Goal: Transaction & Acquisition: Purchase product/service

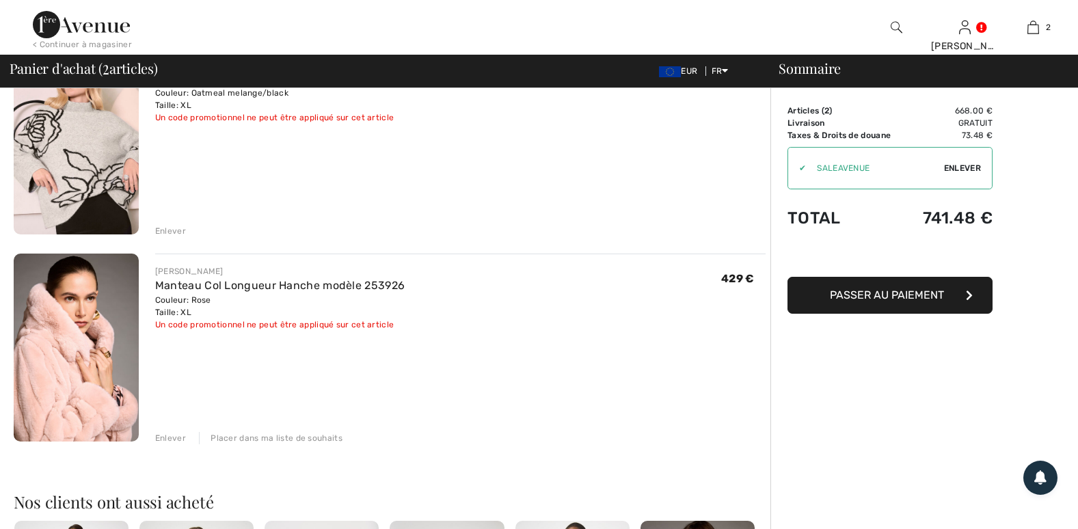
scroll to position [159, 0]
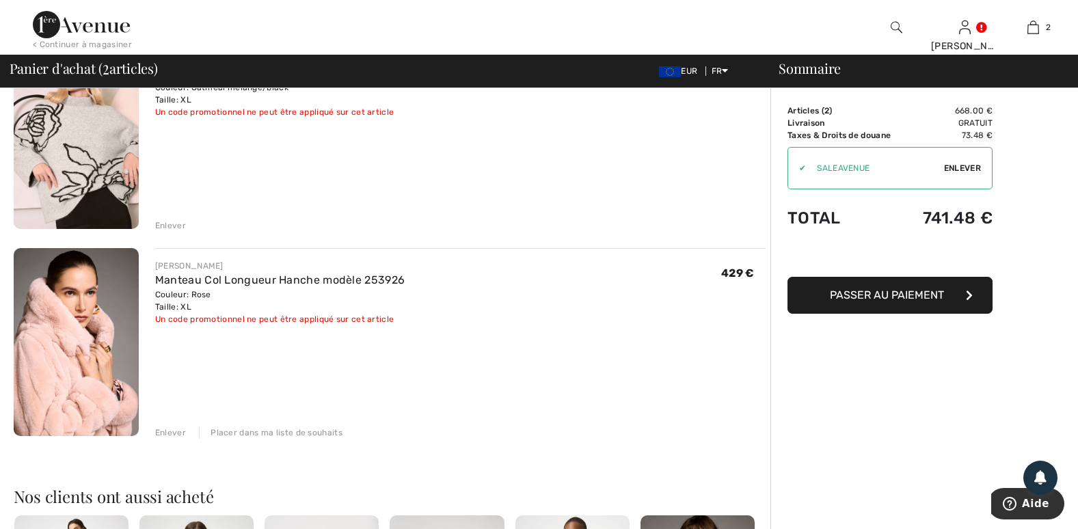
click at [88, 358] on img at bounding box center [76, 342] width 125 height 188
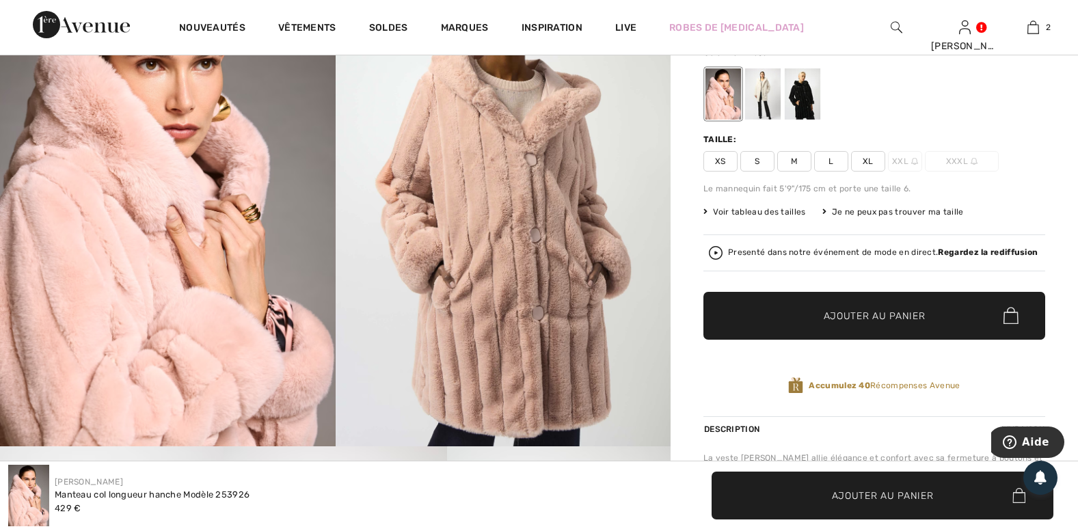
scroll to position [182, 0]
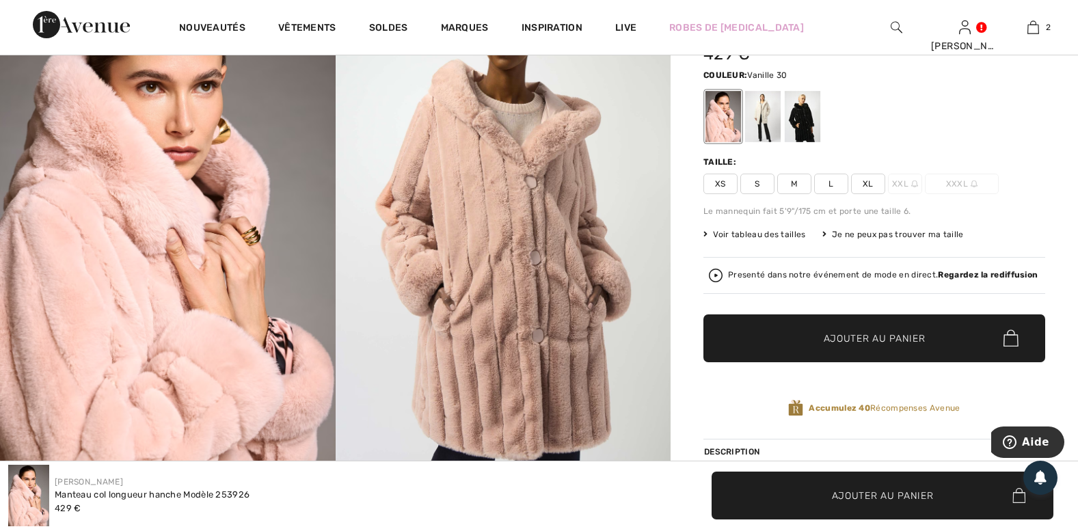
click at [769, 115] on div at bounding box center [763, 116] width 36 height 51
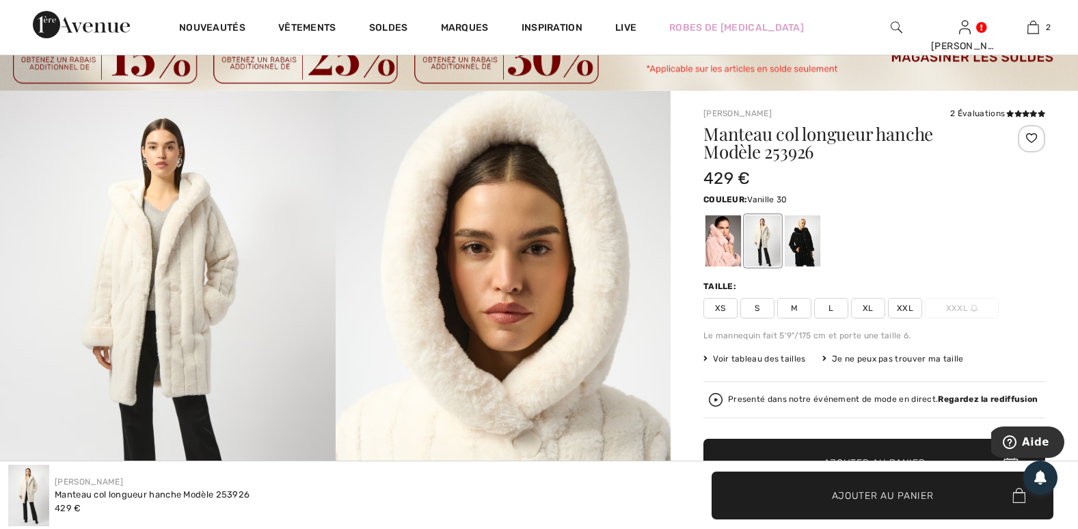
scroll to position [46, 0]
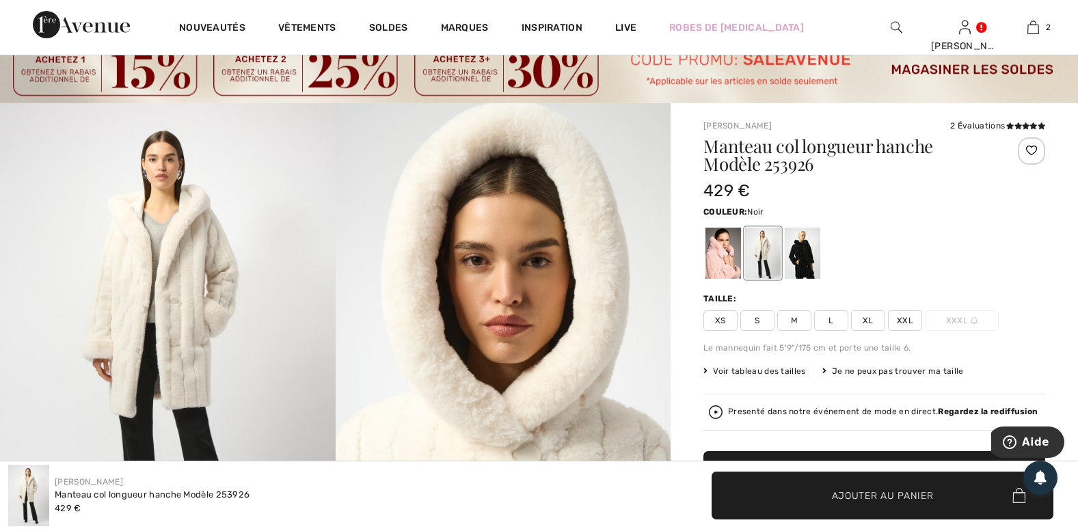
click at [806, 243] on div at bounding box center [803, 253] width 36 height 51
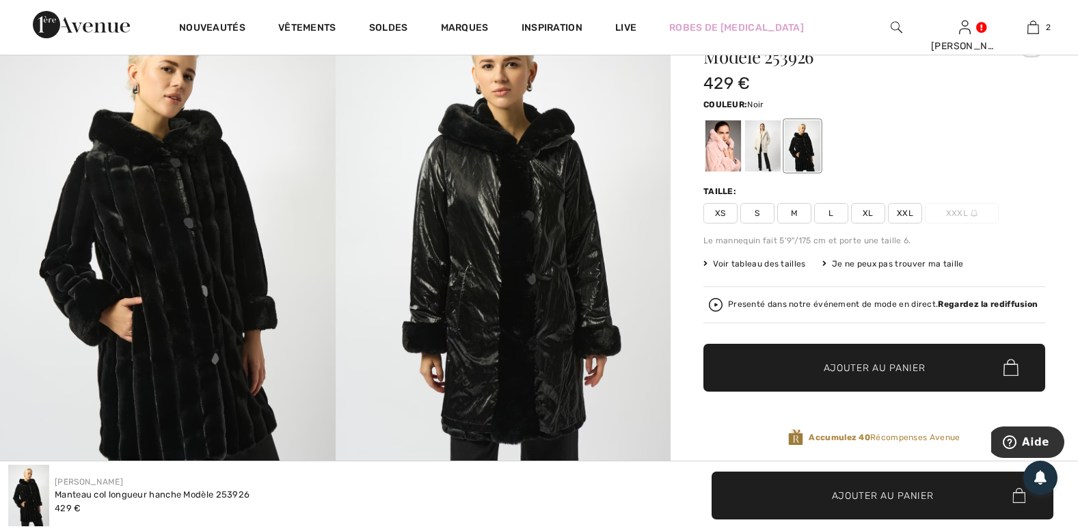
scroll to position [159, 0]
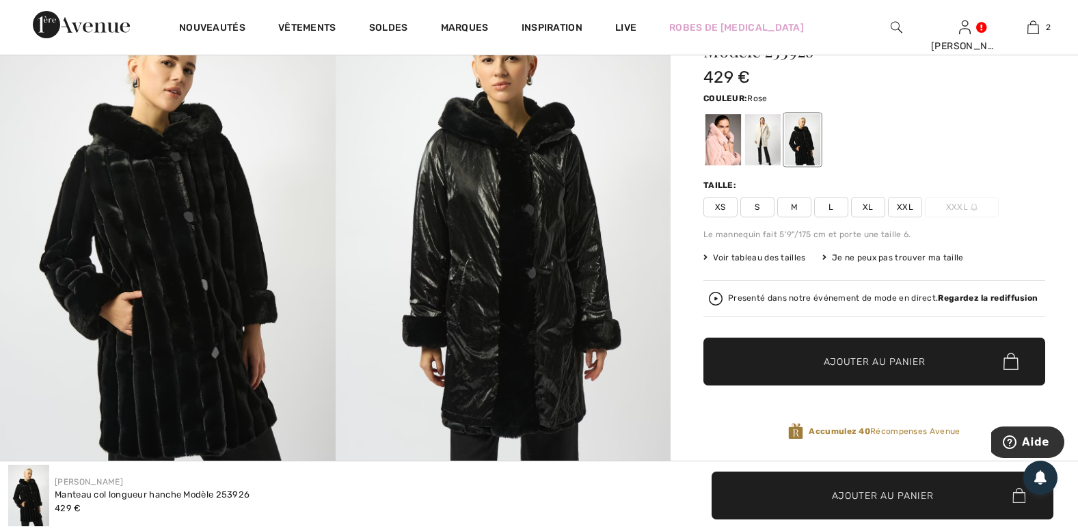
click at [718, 149] on div at bounding box center [723, 139] width 36 height 51
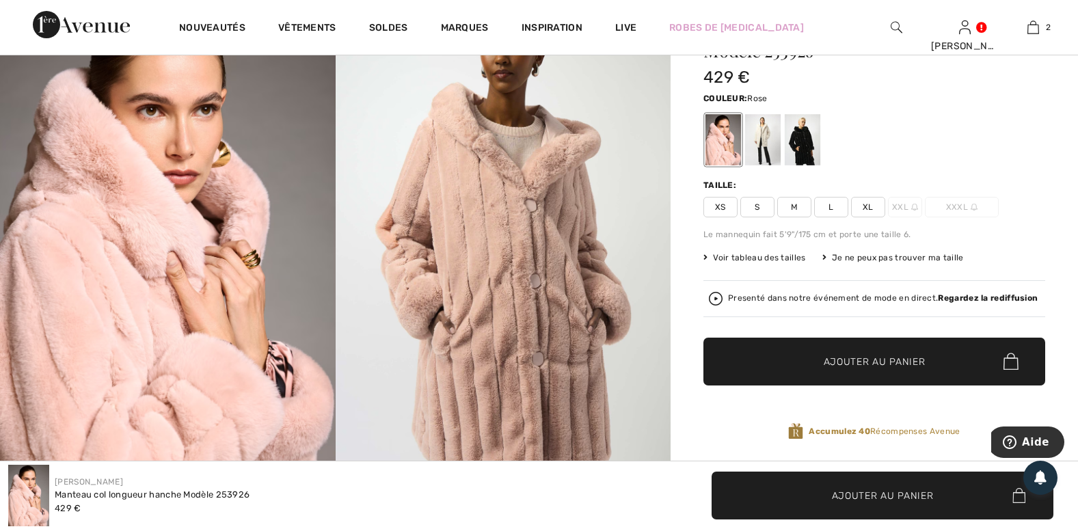
click at [767, 255] on span "Voir tableau des tailles" at bounding box center [754, 257] width 103 height 12
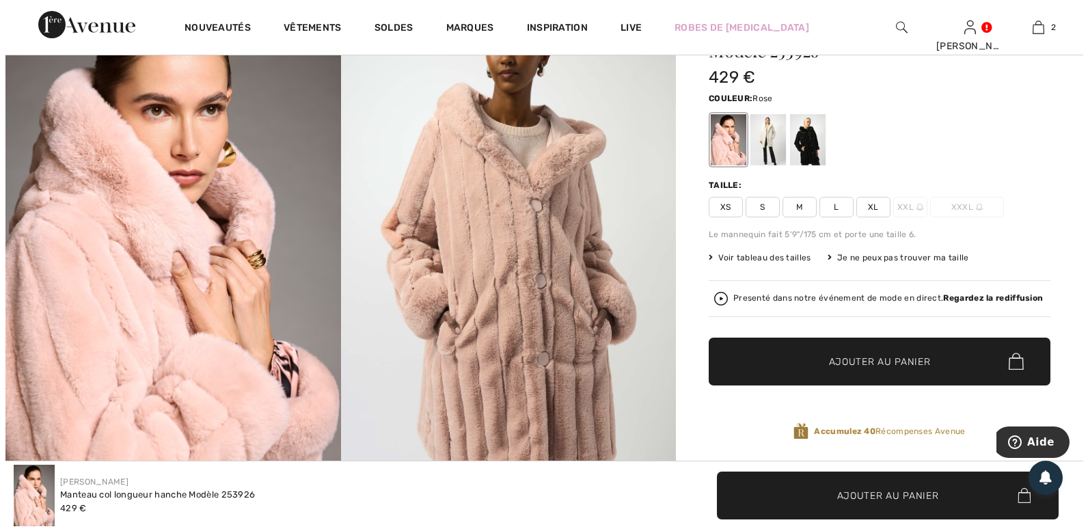
scroll to position [160, 0]
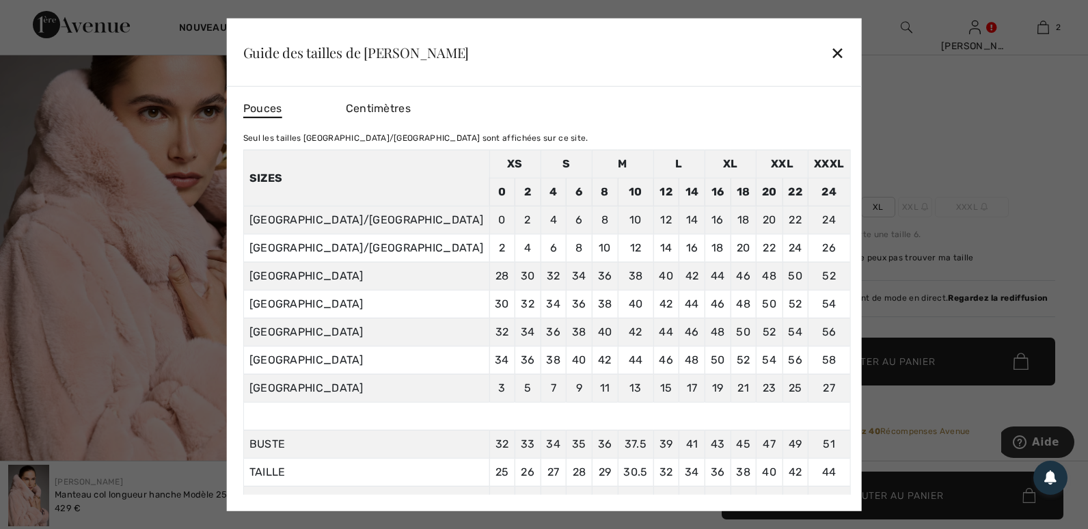
click at [830, 51] on div "✕" at bounding box center [837, 52] width 14 height 29
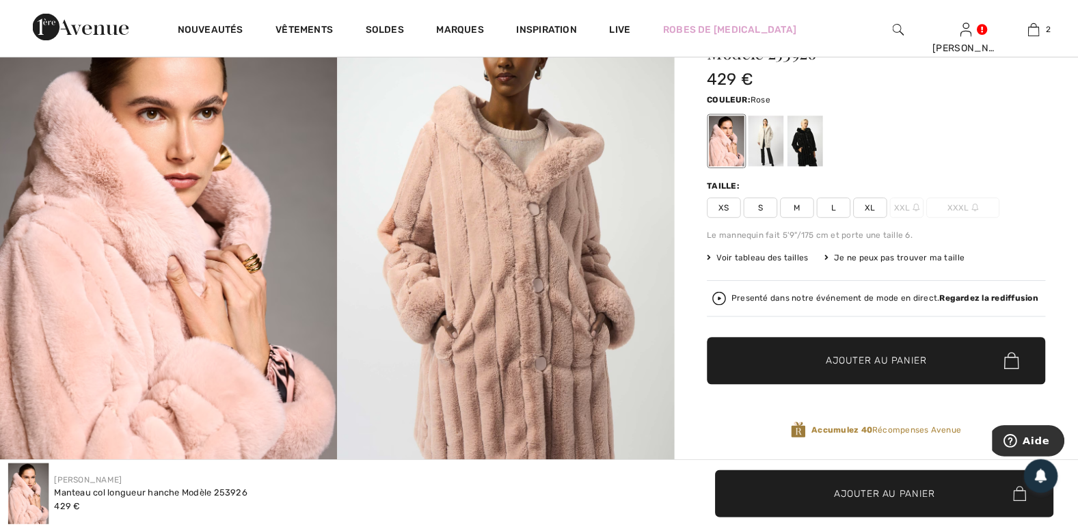
scroll to position [159, 0]
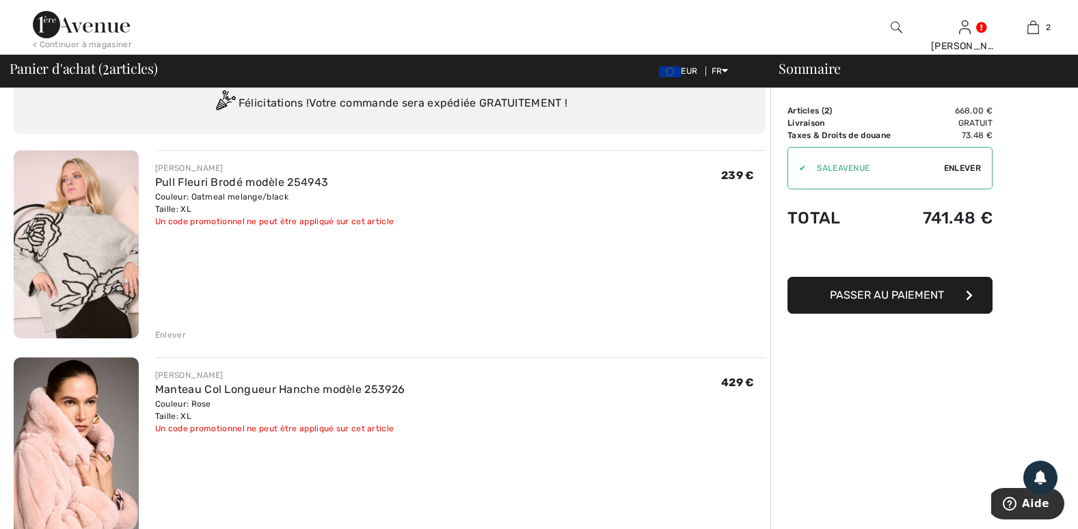
scroll to position [45, 0]
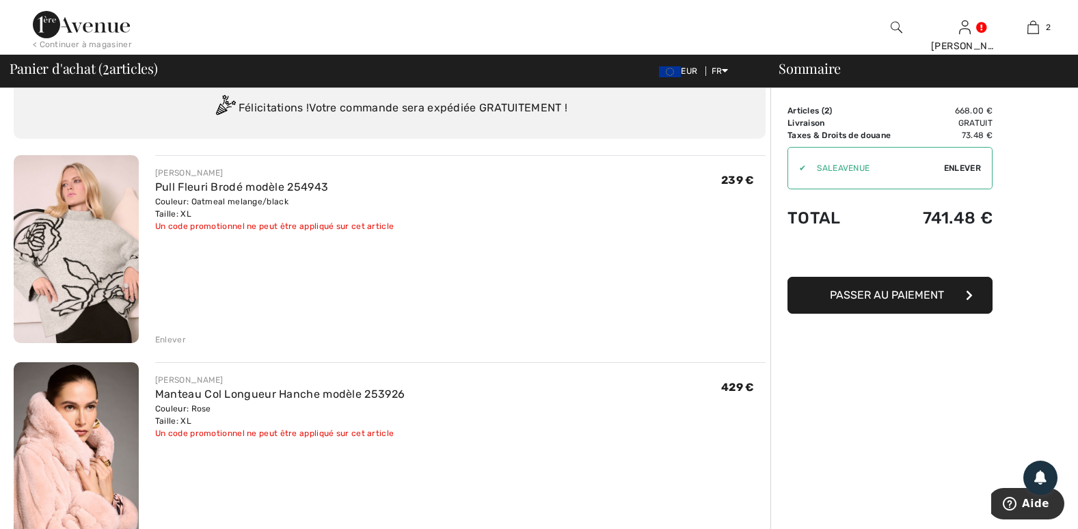
click at [174, 339] on div "Enlever" at bounding box center [170, 340] width 31 height 12
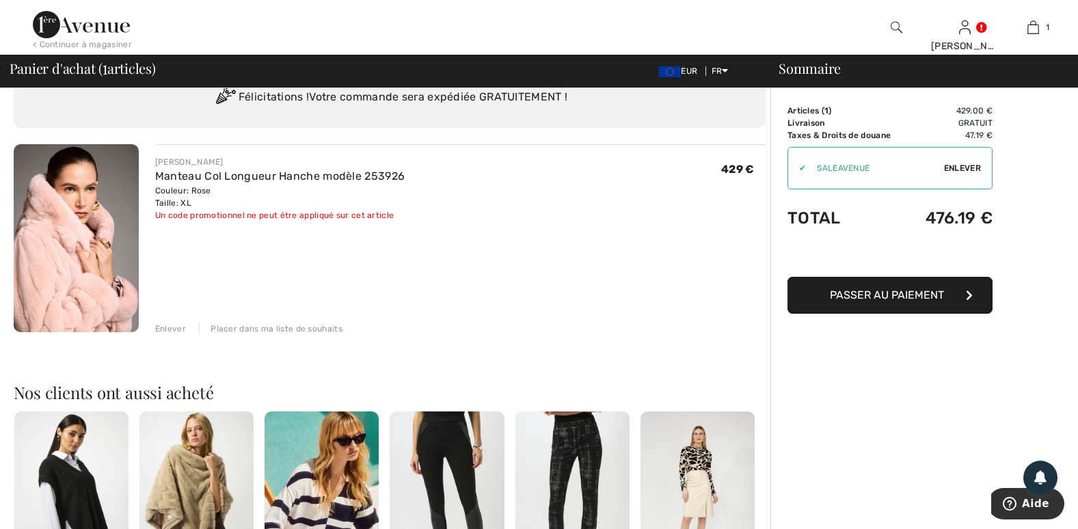
scroll to position [68, 0]
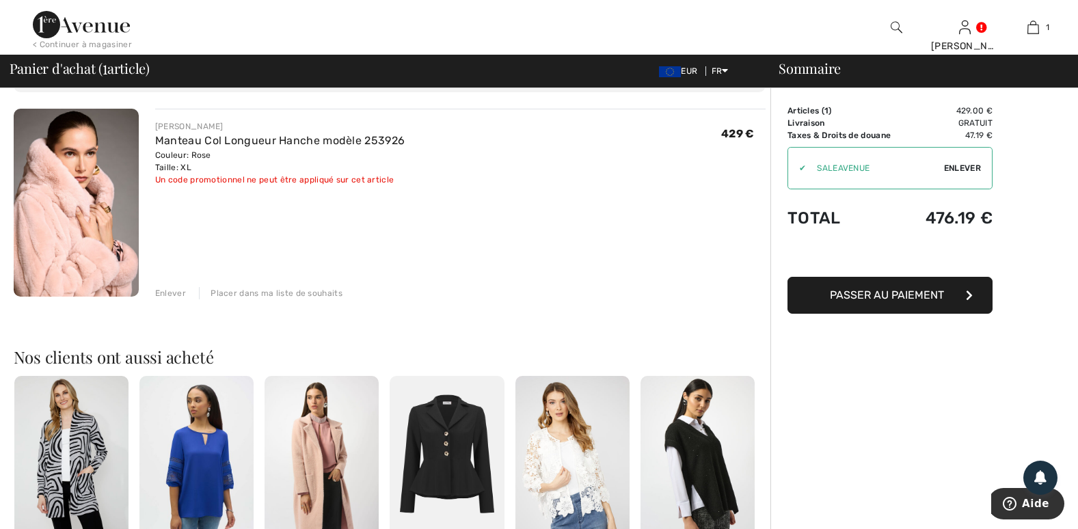
scroll to position [91, 0]
click at [213, 140] on link "Manteau Col Longueur Hanche modèle 253926" at bounding box center [279, 141] width 249 height 13
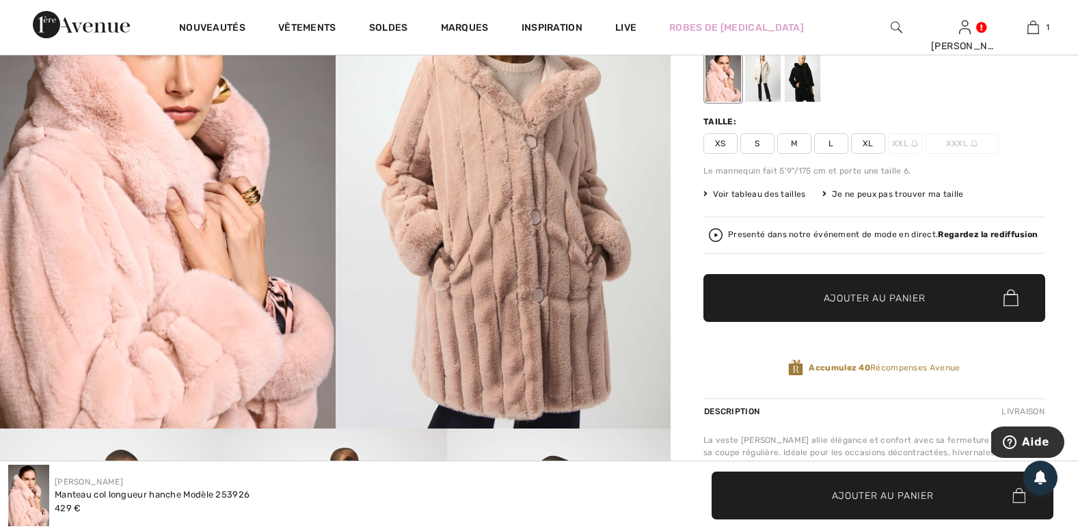
scroll to position [228, 0]
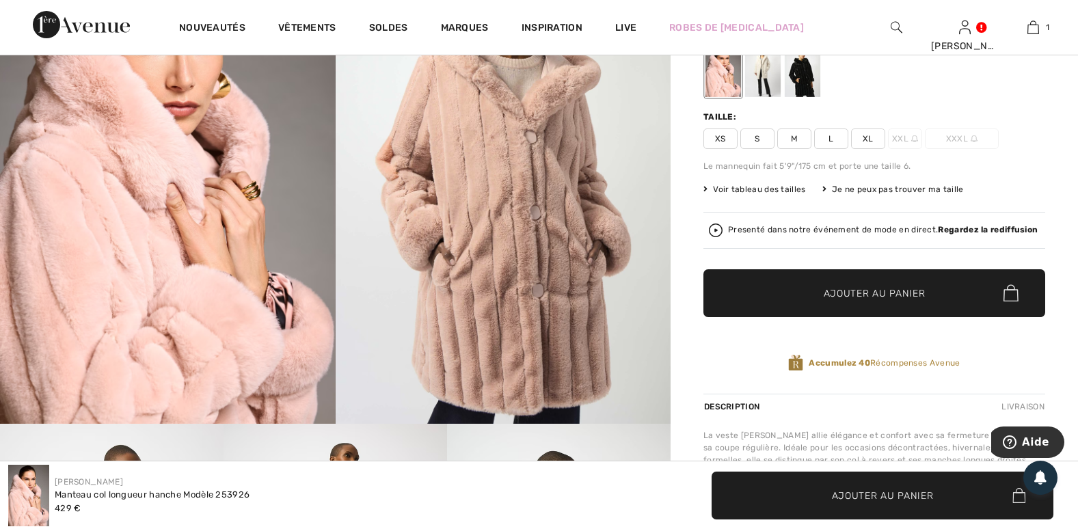
click at [994, 226] on strong "Regardez la rediffusion" at bounding box center [988, 230] width 100 height 10
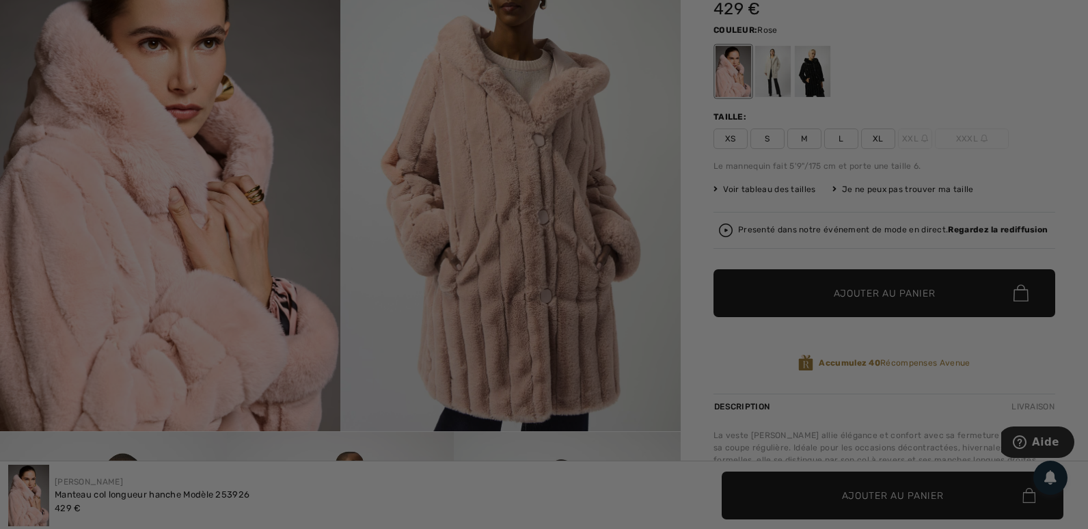
scroll to position [0, 0]
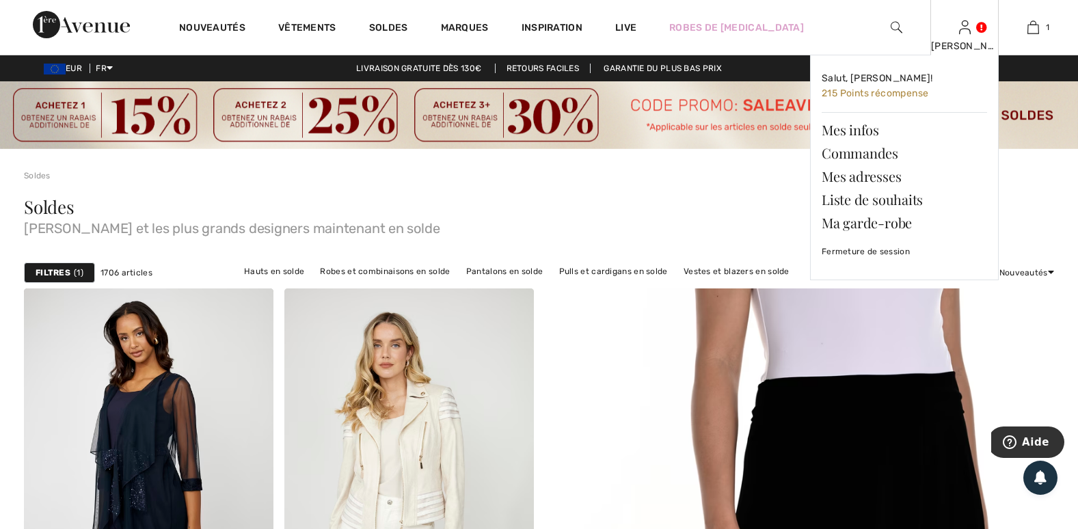
click at [970, 32] on link at bounding box center [965, 27] width 12 height 13
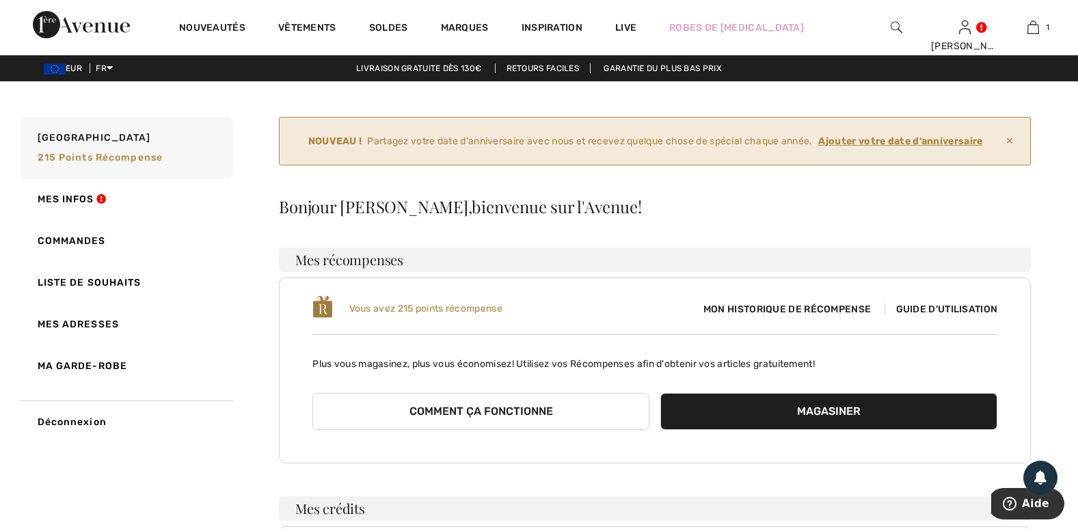
click at [861, 138] on ins "Ajouter votre date d'anniversaire" at bounding box center [900, 141] width 165 height 12
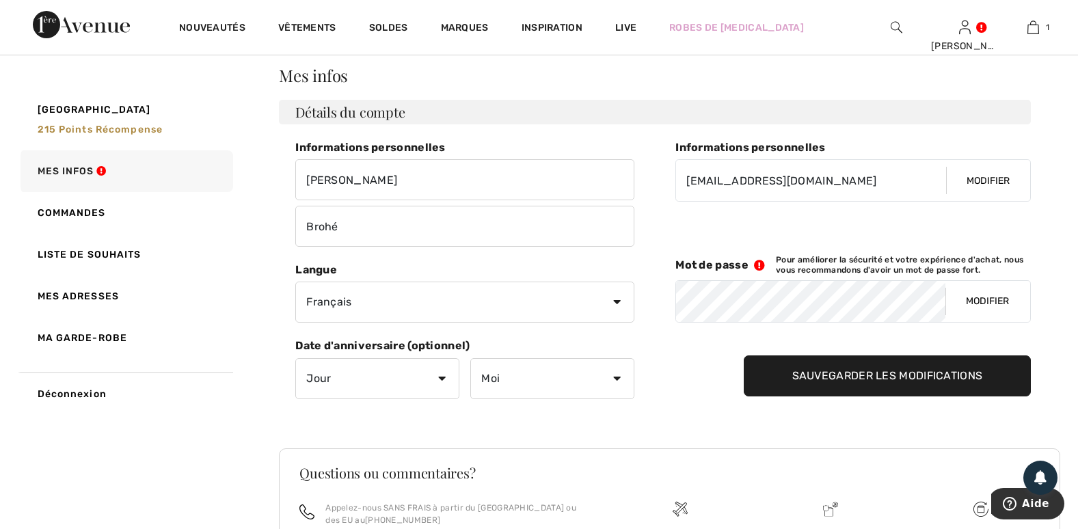
scroll to position [182, 0]
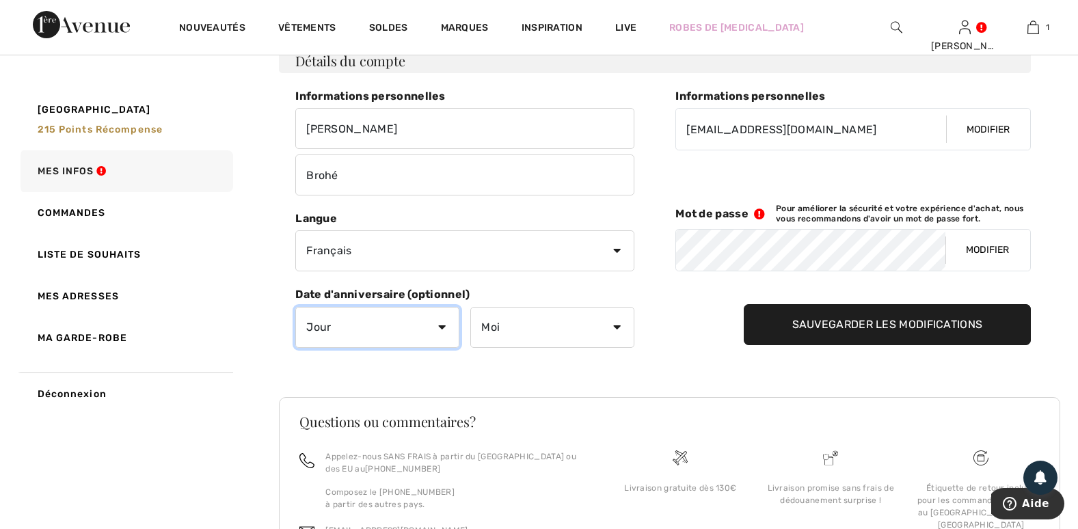
click at [439, 330] on select "Jour 1 2 3 4 5 6 7 8 9 10 11 12 13 14 15 16 17 18 19 20 21 22 23 24 25 26 27 28…" at bounding box center [377, 327] width 164 height 41
select select "16"
click at [295, 307] on select "Jour 1 2 3 4 5 6 7 8 9 10 11 12 13 14 15 16 17 18 19 20 21 22 23 24 25 26 27 28…" at bounding box center [377, 327] width 164 height 41
click at [617, 327] on select "Moi Janvier Février Mars Avril Mai Juin Juillet Aout Septembre Octobre Novembre…" at bounding box center [552, 327] width 164 height 41
select select "5"
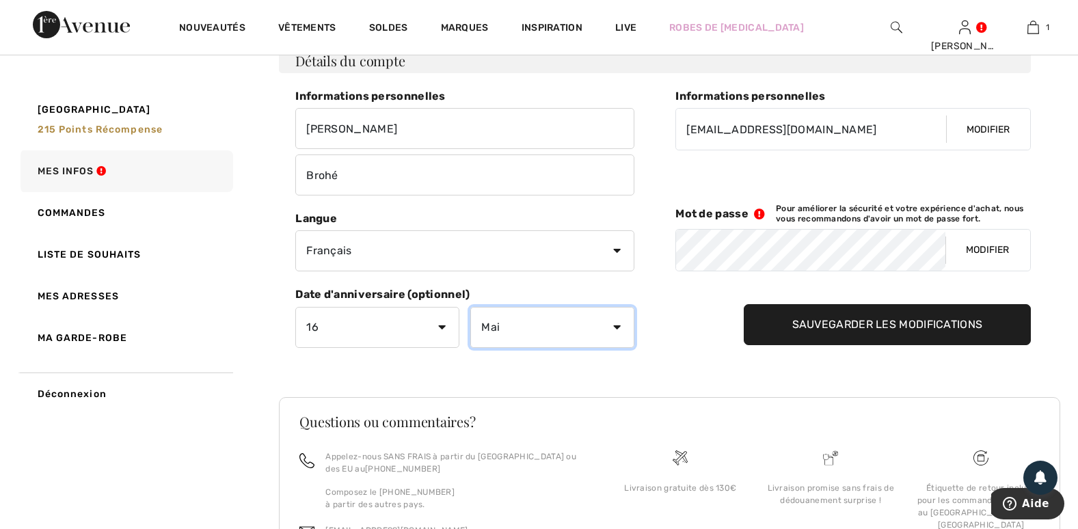
click at [470, 307] on select "Moi Janvier Février Mars Avril Mai Juin Juillet Aout Septembre Octobre Novembre…" at bounding box center [552, 327] width 164 height 41
click at [880, 326] on input "Sauvegarder les modifications" at bounding box center [888, 324] width 288 height 41
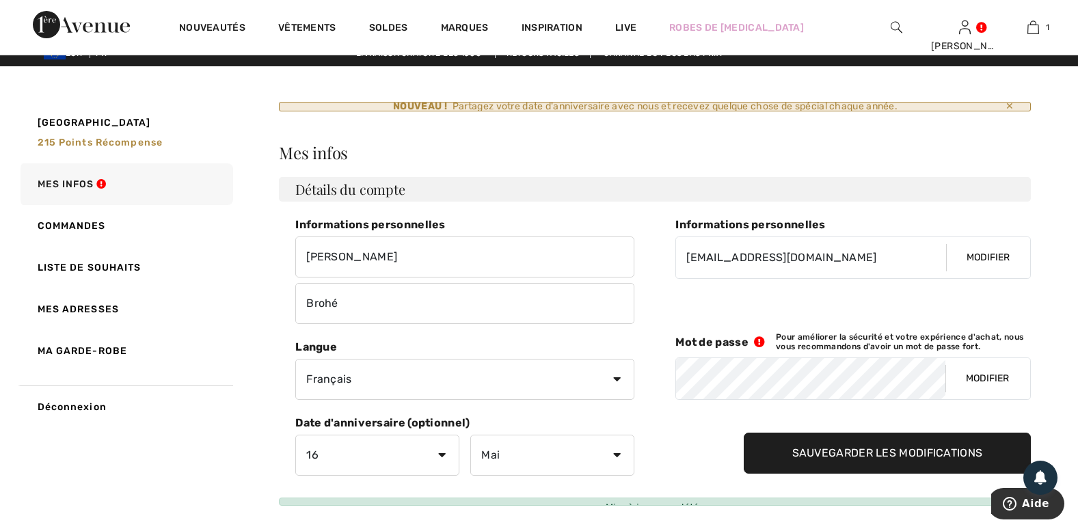
scroll to position [0, 0]
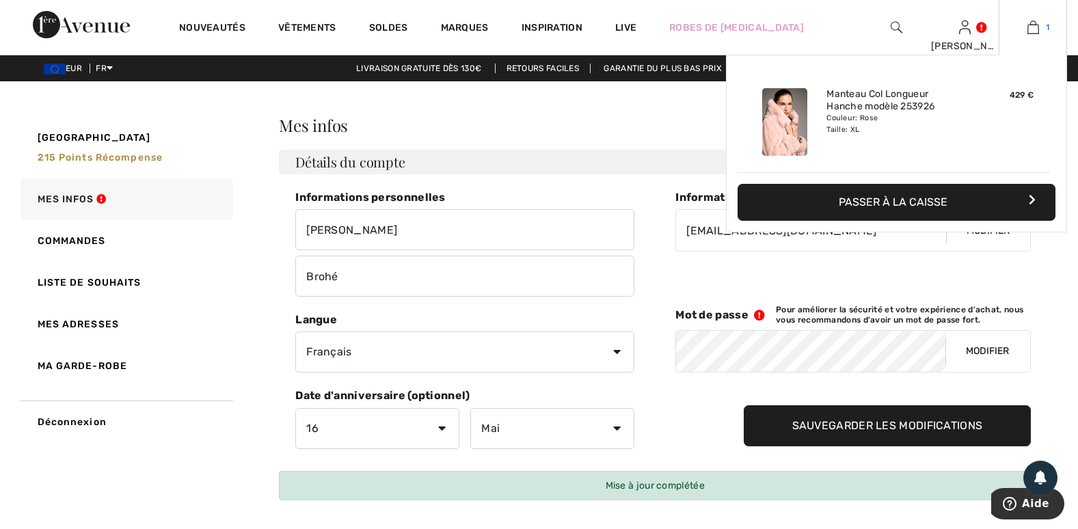
click at [1031, 31] on img at bounding box center [1033, 27] width 12 height 16
click at [817, 191] on button "Passer à la caisse" at bounding box center [896, 202] width 318 height 37
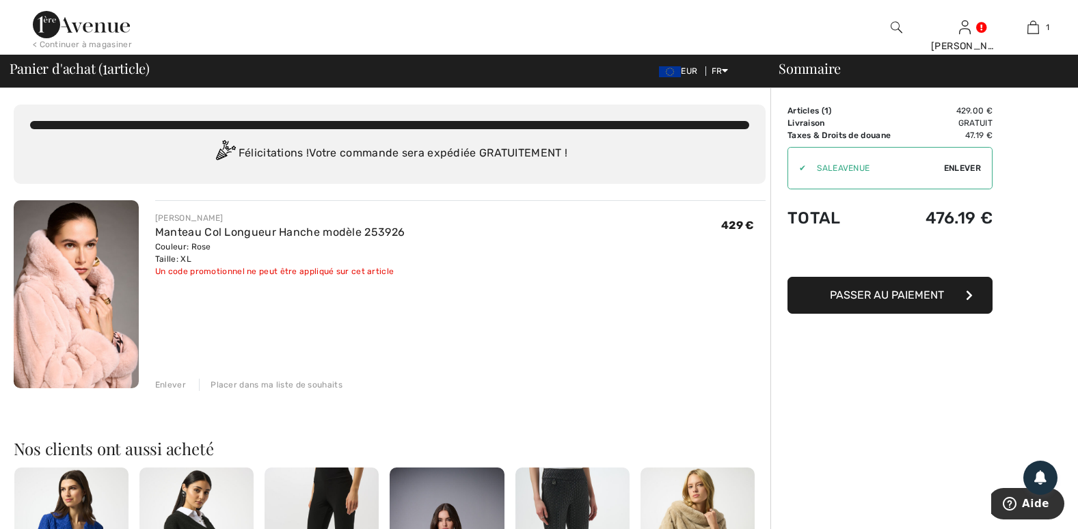
click at [873, 296] on span "Passer au paiement" at bounding box center [887, 294] width 114 height 13
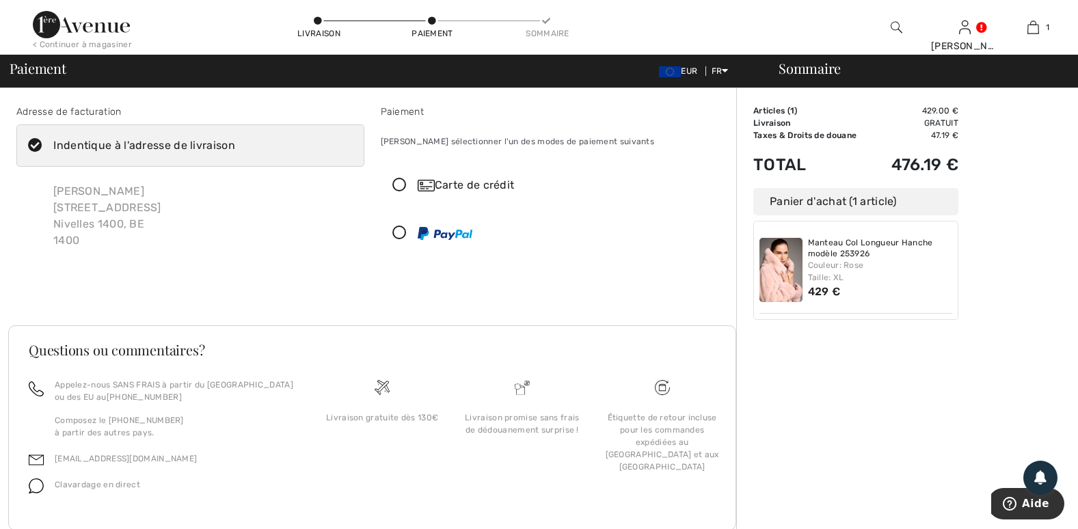
click at [398, 183] on icon at bounding box center [399, 185] width 36 height 14
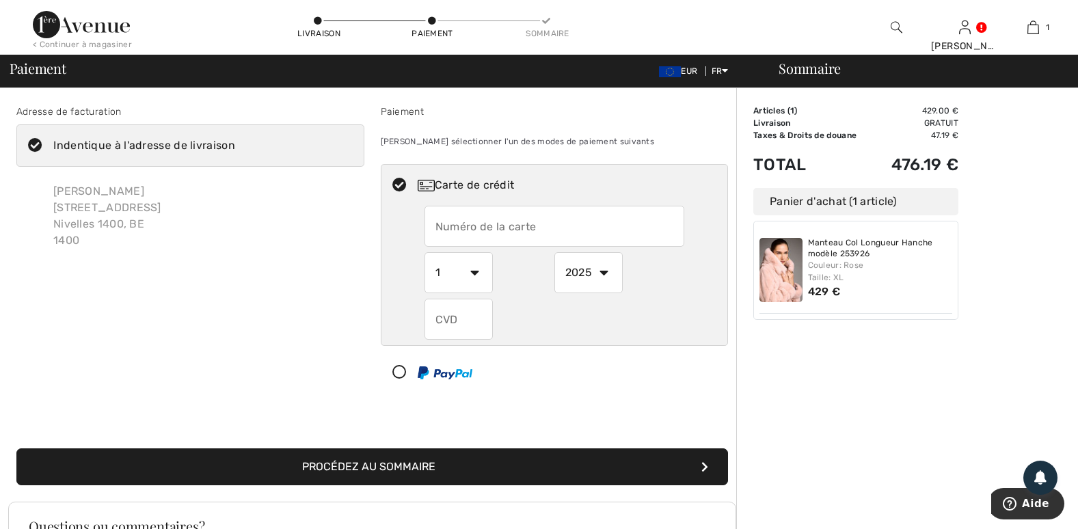
click at [541, 226] on input "text" at bounding box center [554, 226] width 260 height 41
click at [636, 226] on input "4454719766386377" at bounding box center [554, 226] width 260 height 41
type input "4454719766386377"
click at [669, 279] on div "2025 2026 2027 2028 2029 2030 2031 2032 2033 2034 2035" at bounding box center [619, 272] width 130 height 41
click at [478, 272] on select "1 2 3 4 5 6 7 8 9 10 11 12" at bounding box center [458, 272] width 68 height 41
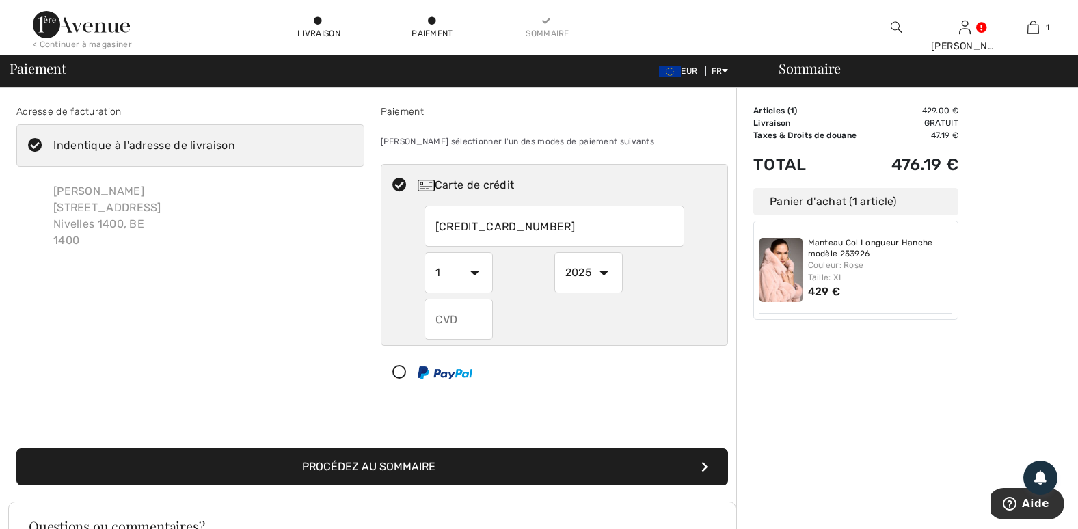
select select "11"
click at [424, 252] on select "1 2 3 4 5 6 7 8 9 10 11 12" at bounding box center [458, 272] width 68 height 41
click at [603, 271] on select "2025 2026 2027 2028 2029 2030 2031 2032 2033 2034 2035" at bounding box center [588, 272] width 68 height 41
select select "2029"
click at [554, 252] on select "2025 2026 2027 2028 2029 2030 2031 2032 2033 2034 2035" at bounding box center [588, 272] width 68 height 41
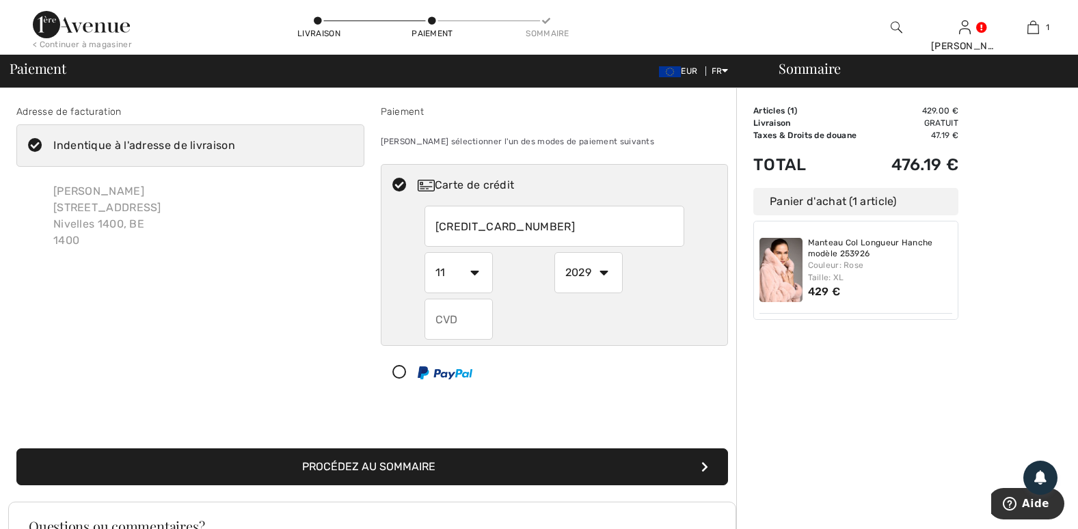
click at [467, 319] on input "text" at bounding box center [458, 319] width 68 height 41
type input "175"
click at [701, 396] on div "Paiement Veuillez sélectionner l'un des modes de paiement suivants Carte de cré…" at bounding box center [554, 252] width 364 height 295
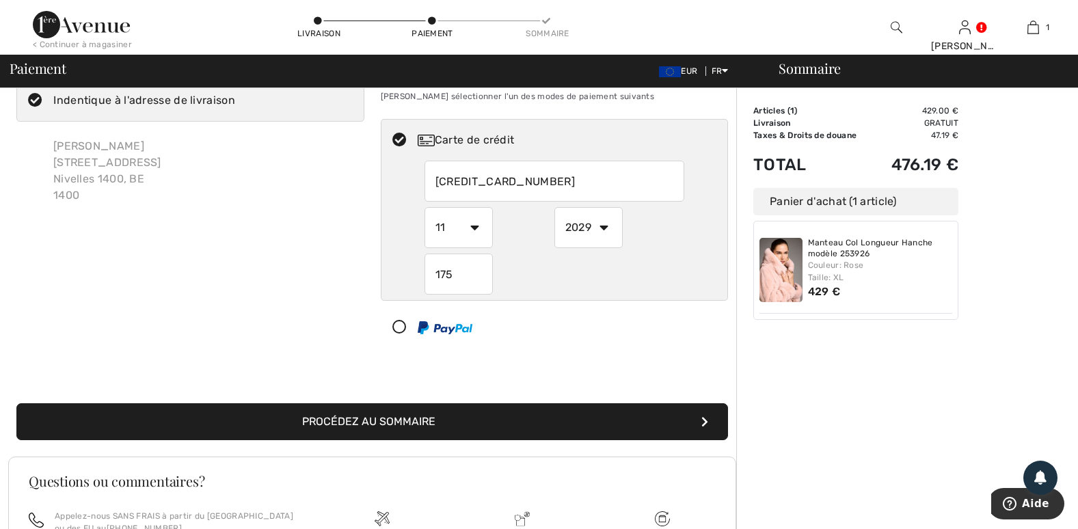
scroll to position [46, 0]
click at [545, 418] on button "Procédez au sommaire" at bounding box center [371, 421] width 711 height 37
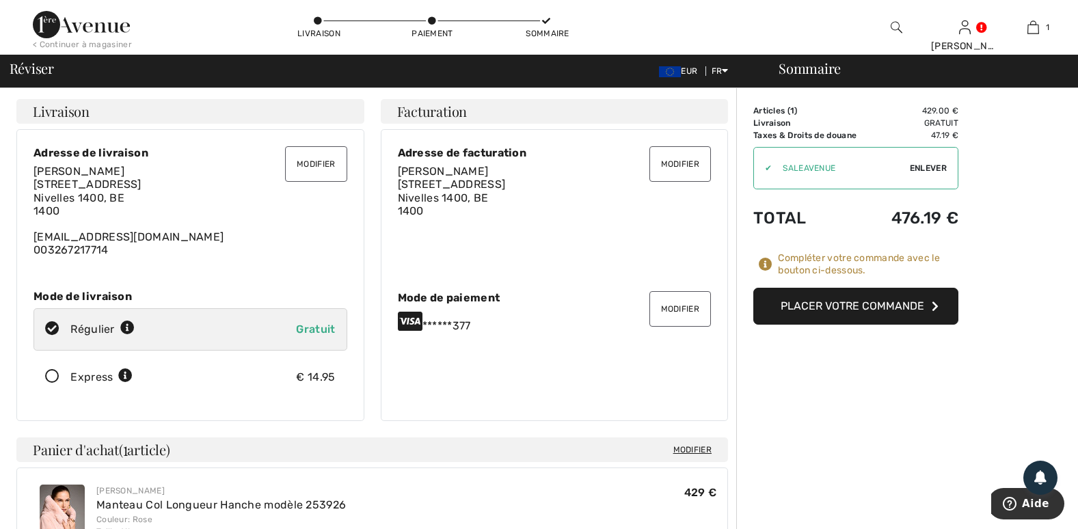
click at [922, 167] on span "Enlever" at bounding box center [928, 168] width 37 height 12
click at [302, 171] on button "Modifier" at bounding box center [316, 164] width 62 height 36
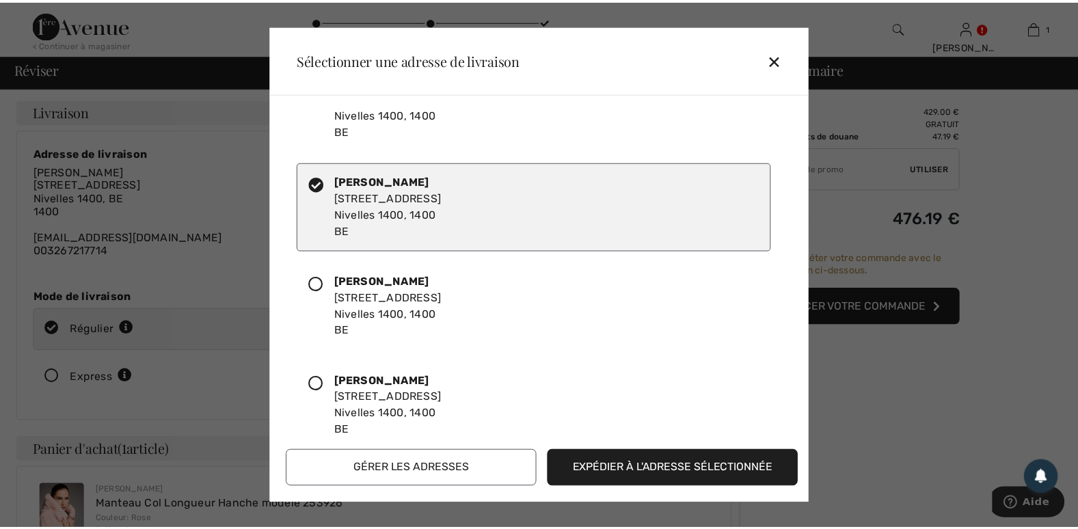
scroll to position [81, 0]
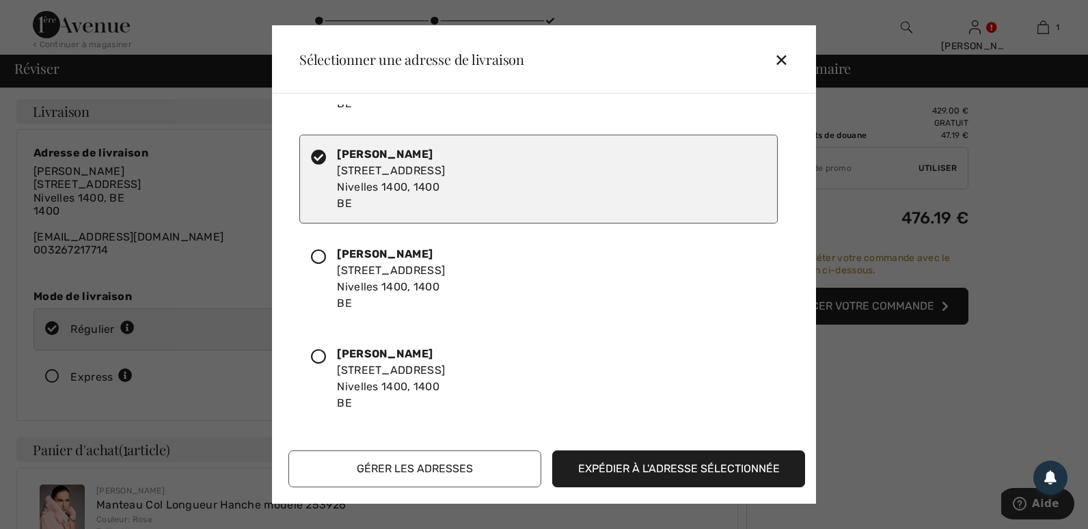
click at [782, 59] on div "✕" at bounding box center [786, 59] width 25 height 29
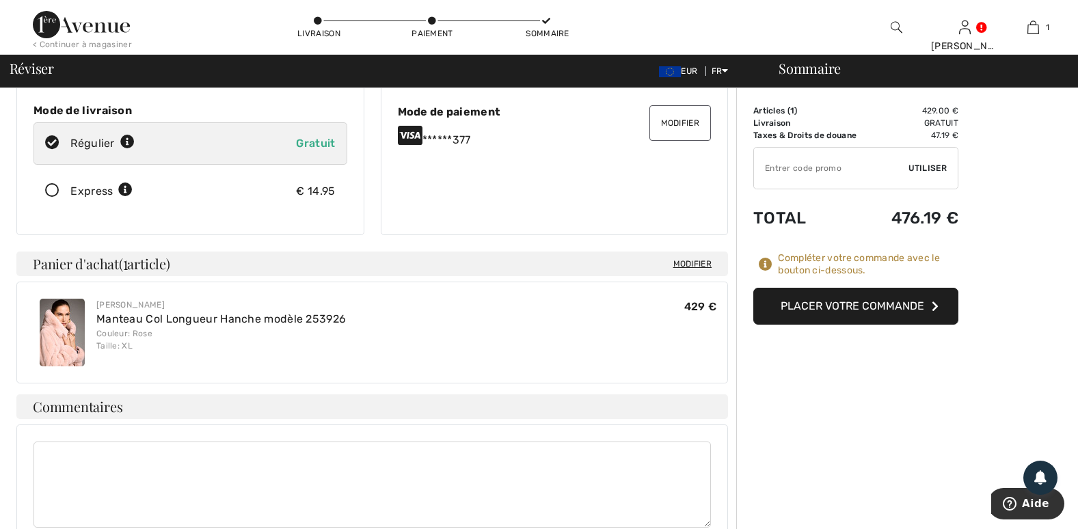
scroll to position [183, 0]
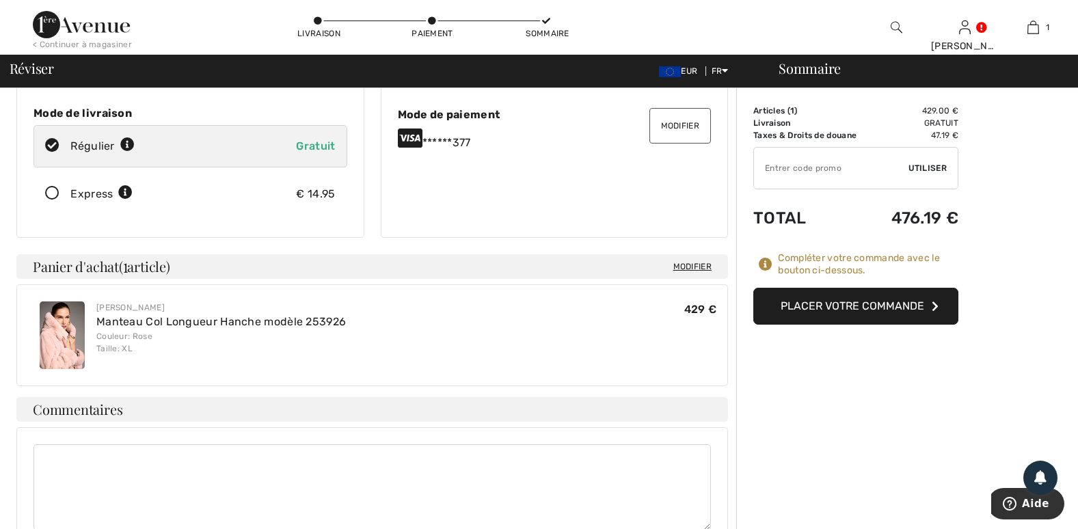
click at [821, 305] on button "Placer votre commande" at bounding box center [855, 306] width 205 height 37
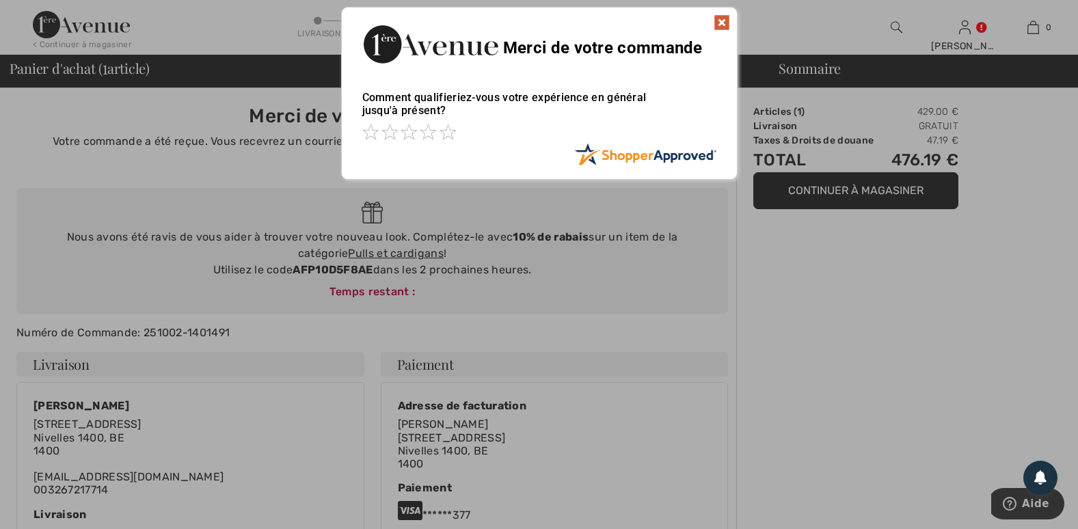
click at [723, 18] on img at bounding box center [721, 22] width 16 height 16
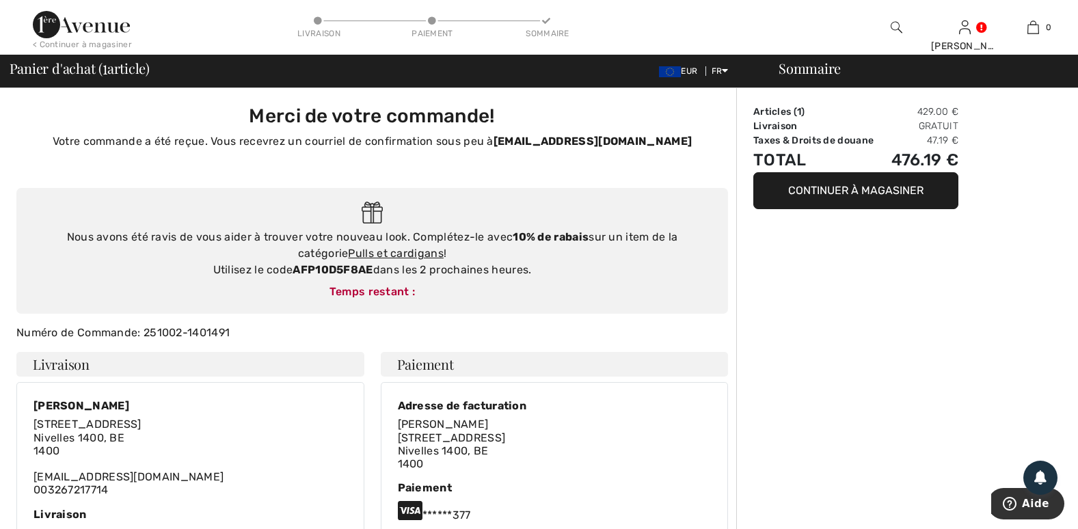
click at [794, 193] on button "Continuer à magasiner" at bounding box center [855, 190] width 205 height 37
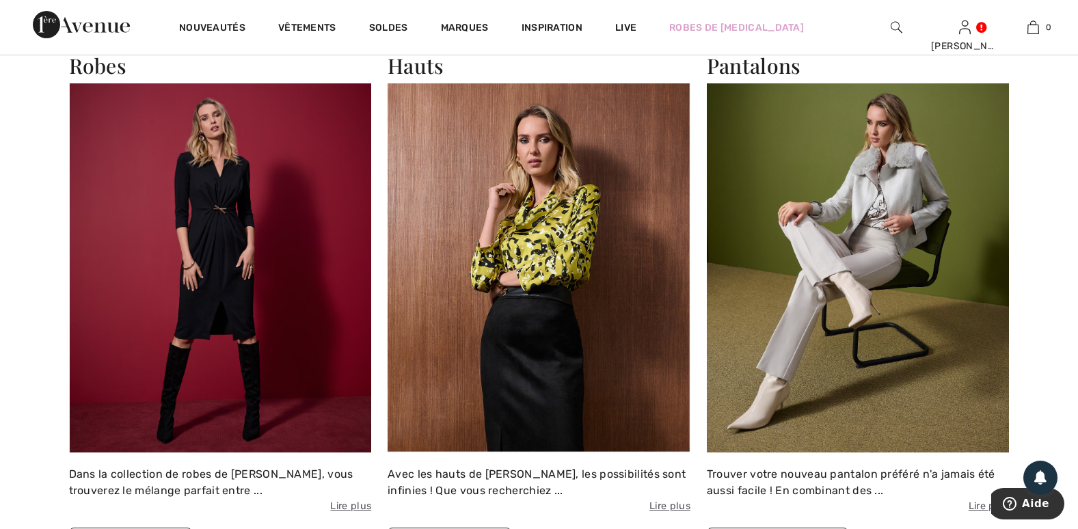
scroll to position [888, 0]
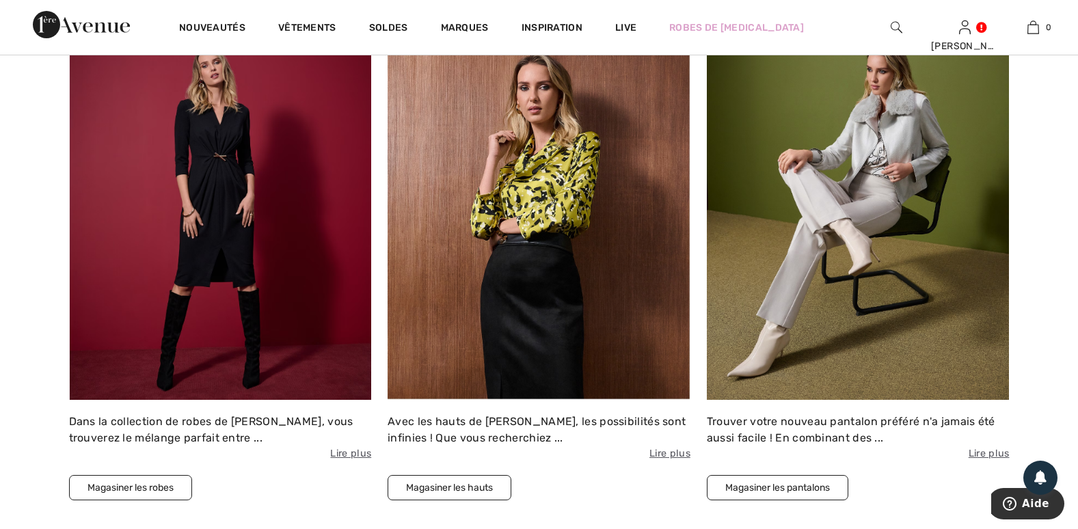
click at [544, 328] on img at bounding box center [538, 215] width 303 height 369
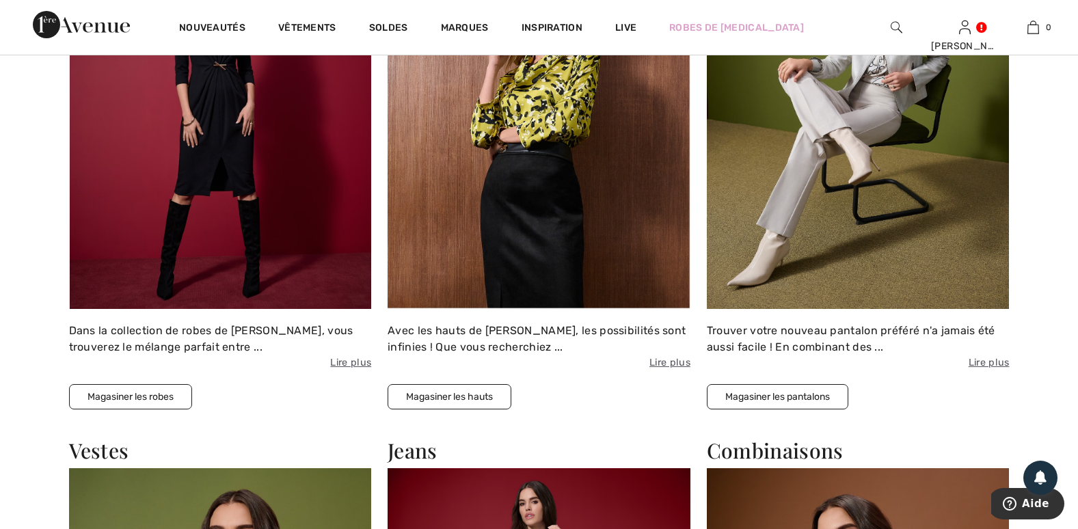
scroll to position [994, 0]
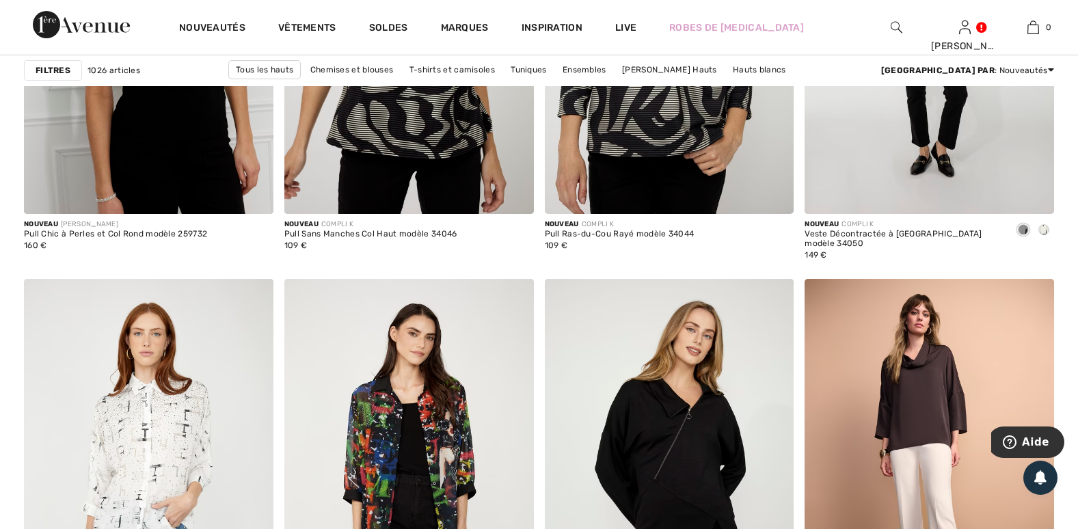
scroll to position [1321, 0]
